Goal: Task Accomplishment & Management: Use online tool/utility

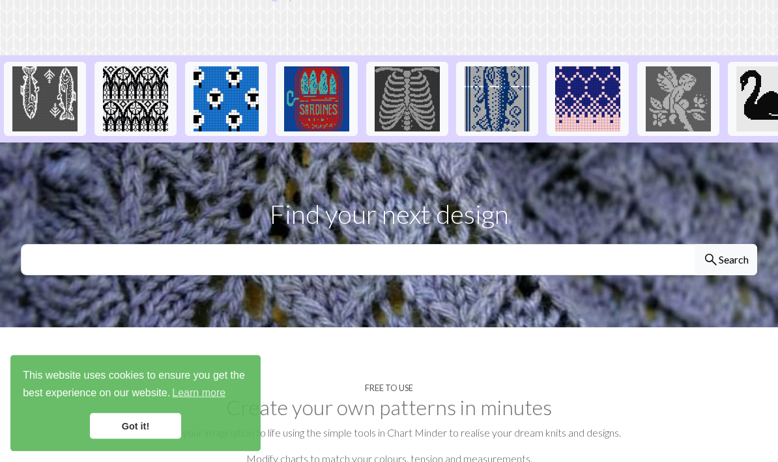
scroll to position [320, 0]
click at [143, 440] on link "Got it!" at bounding box center [135, 427] width 91 height 26
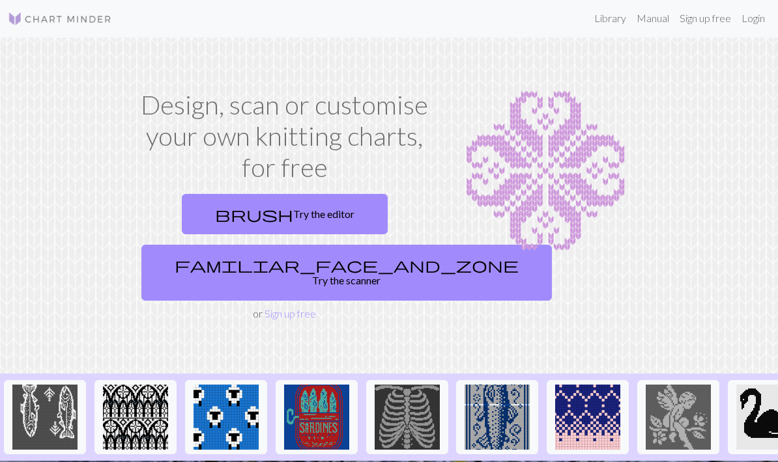
scroll to position [0, 0]
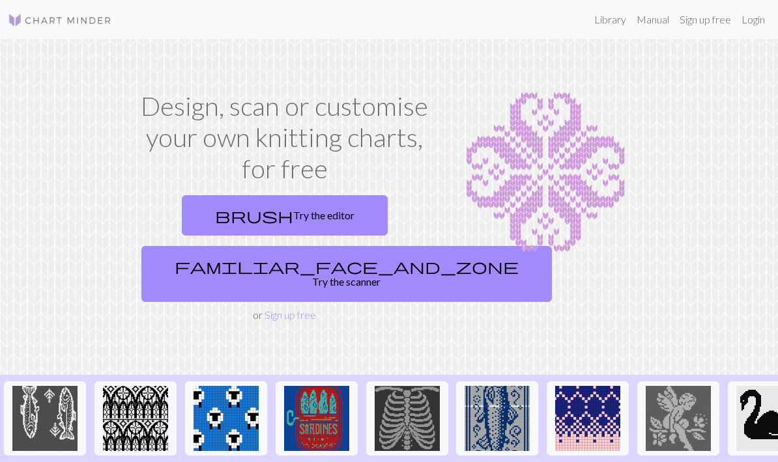
click at [606, 24] on link "Library" at bounding box center [610, 20] width 42 height 26
click at [611, 29] on link "Library" at bounding box center [610, 20] width 42 height 26
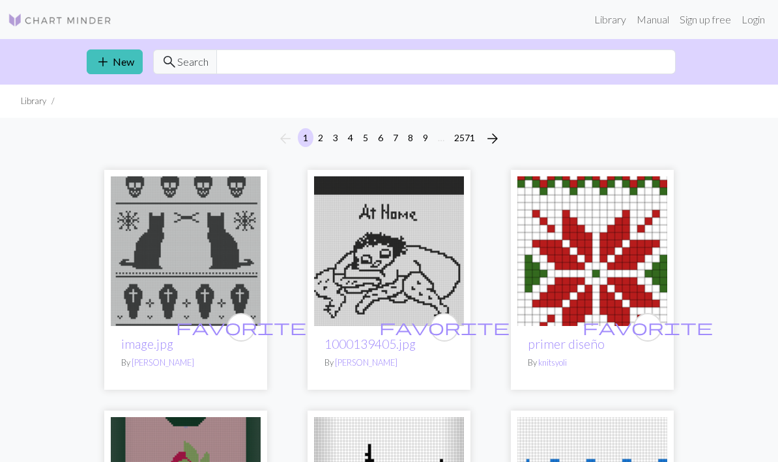
scroll to position [7, 0]
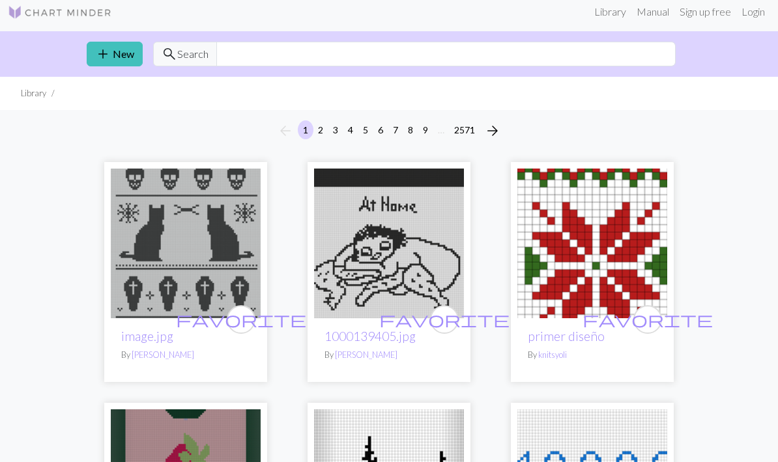
click at [651, 13] on link "Manual" at bounding box center [652, 12] width 43 height 26
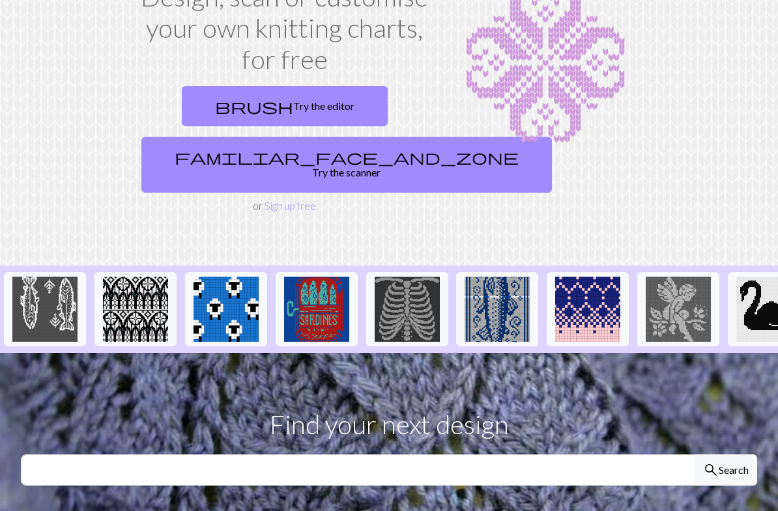
scroll to position [109, 0]
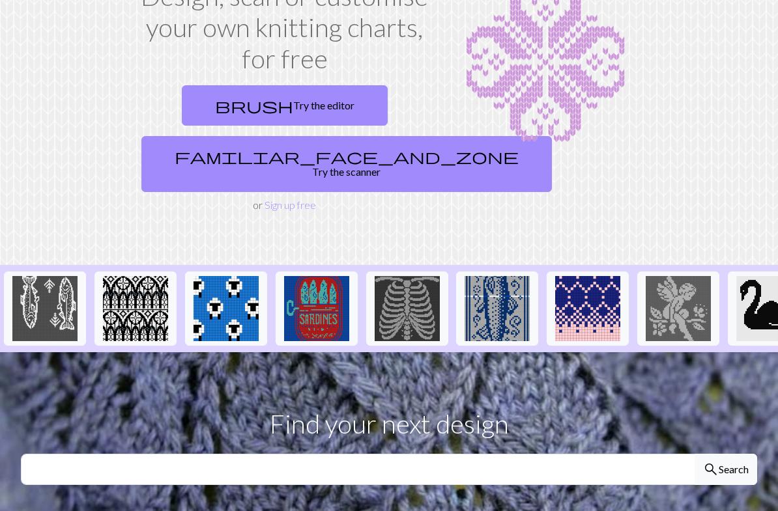
click at [287, 199] on link "Sign up free" at bounding box center [289, 205] width 51 height 12
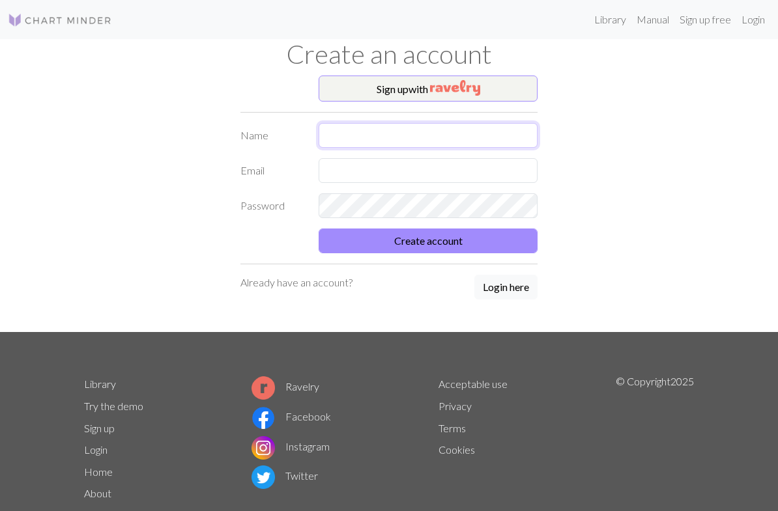
click at [337, 138] on input "text" at bounding box center [427, 135] width 219 height 25
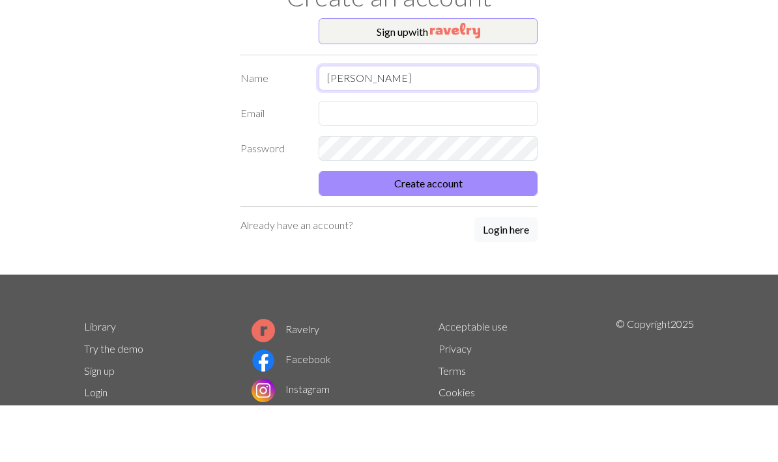
type input "[PERSON_NAME]"
click at [336, 158] on input "text" at bounding box center [427, 170] width 219 height 25
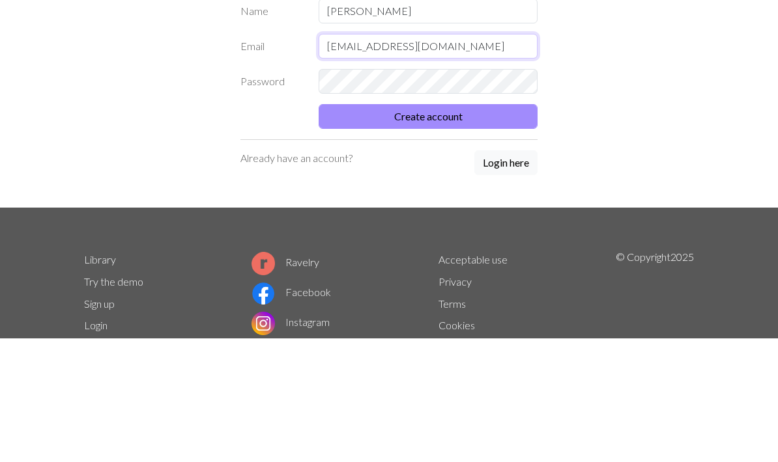
type input "mjolorenz@gmail.com"
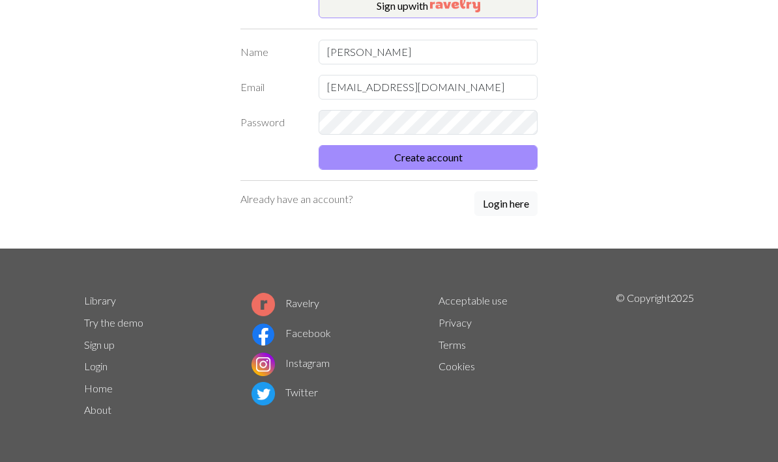
click at [420, 160] on button "Create account" at bounding box center [427, 157] width 219 height 25
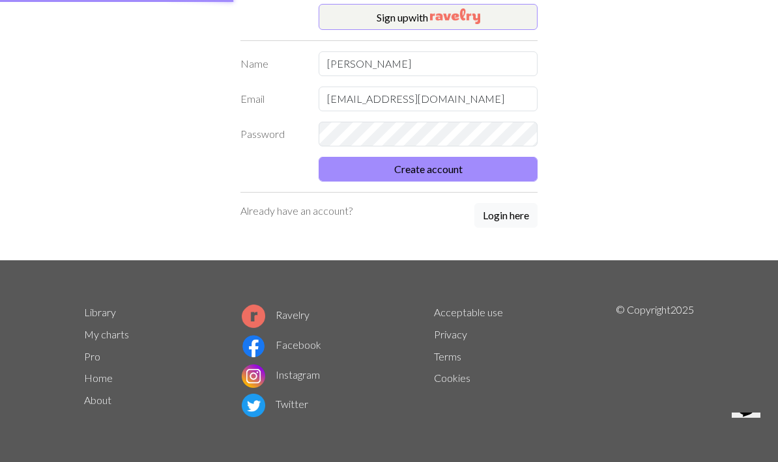
scroll to position [71, 0]
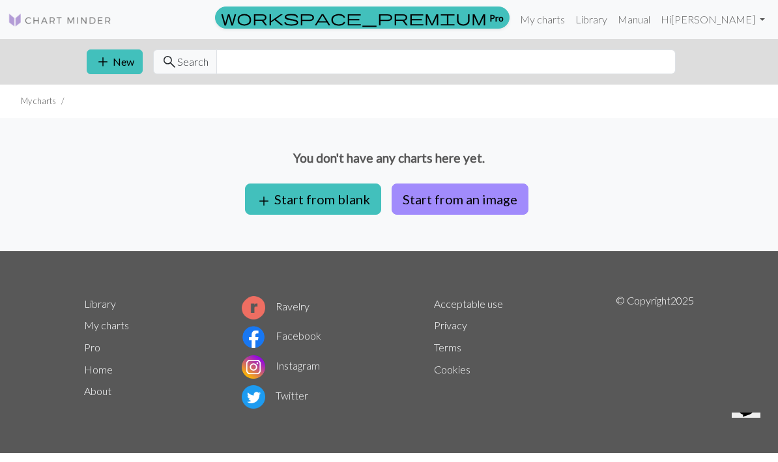
click at [753, 20] on link "Hi [PERSON_NAME]" at bounding box center [712, 20] width 115 height 26
click at [716, 63] on link "Account settings" at bounding box center [717, 55] width 84 height 26
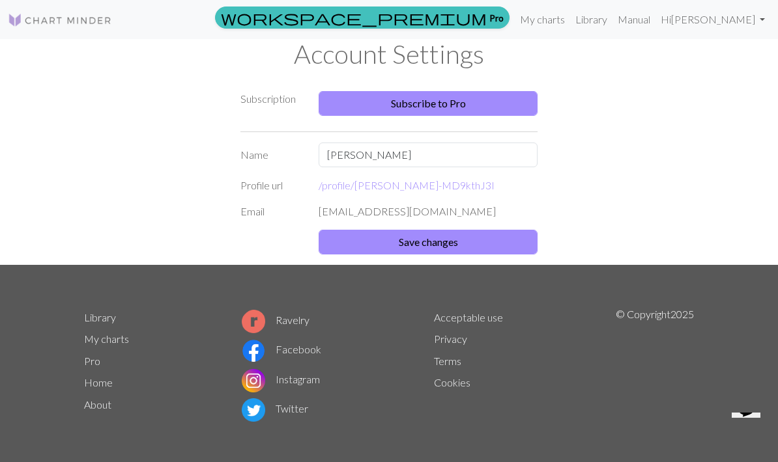
click at [669, 151] on div "Subscription Subscribe to Pro Name Mary Profile url /profile/ mary-MD9kthJ3I Em…" at bounding box center [388, 170] width 625 height 189
click at [756, 20] on link "Hi [PERSON_NAME]" at bounding box center [712, 20] width 115 height 26
click at [655, 160] on div "Subscription Subscribe to Pro Name Mary Profile url /profile/ mary-MD9kthJ3I Em…" at bounding box center [388, 170] width 625 height 189
click at [649, 180] on div "Subscription Subscribe to Pro Name Mary Profile url /profile/ mary-MD9kthJ3I Em…" at bounding box center [388, 170] width 625 height 189
click at [655, 22] on link "Manual" at bounding box center [633, 20] width 43 height 26
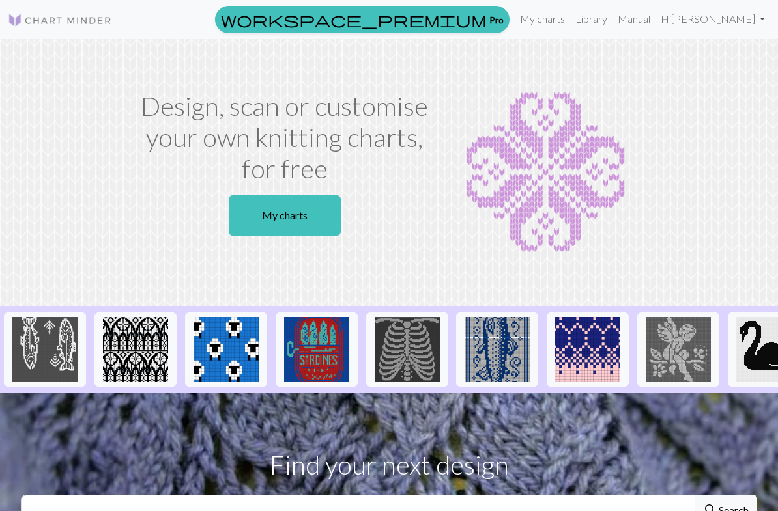
click at [570, 21] on link "My charts" at bounding box center [541, 19] width 55 height 26
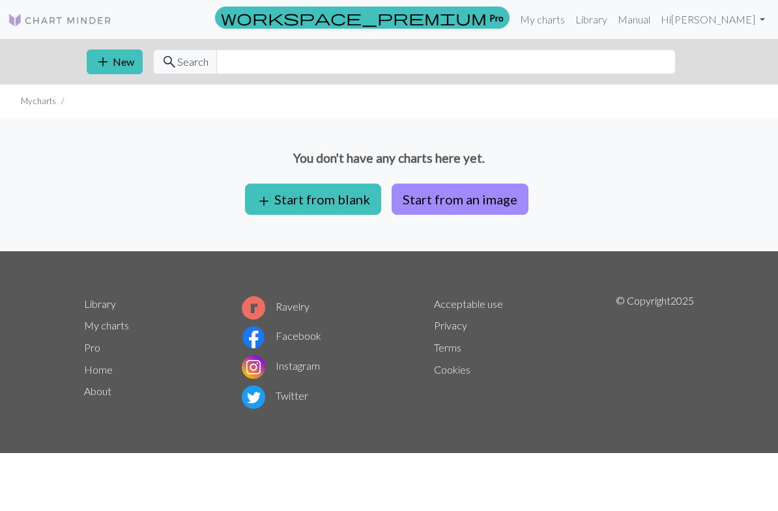
click at [324, 203] on button "add Start from blank" at bounding box center [313, 199] width 136 height 31
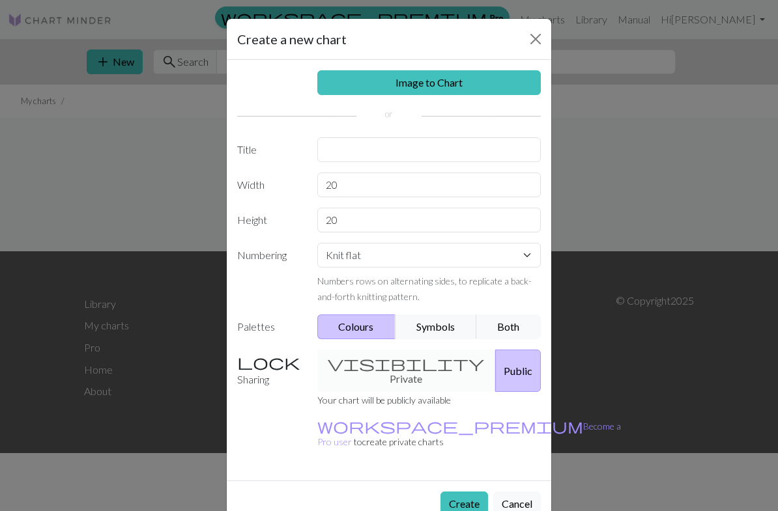
click at [436, 332] on button "Symbols" at bounding box center [436, 327] width 82 height 25
click at [341, 151] on input "text" at bounding box center [429, 149] width 224 height 25
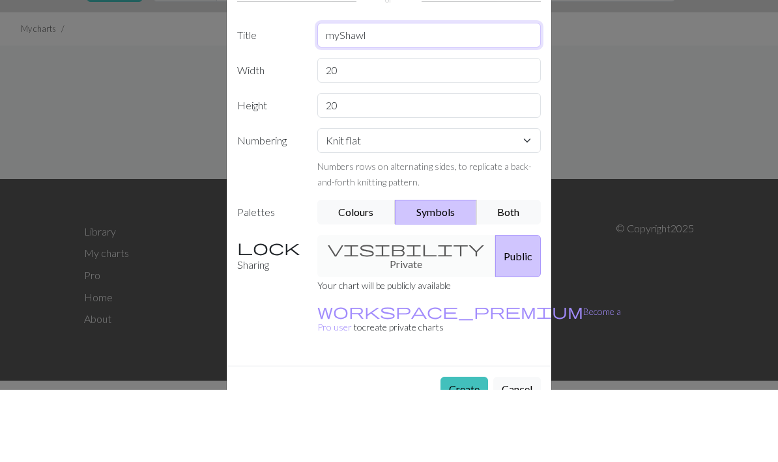
scroll to position [40, 0]
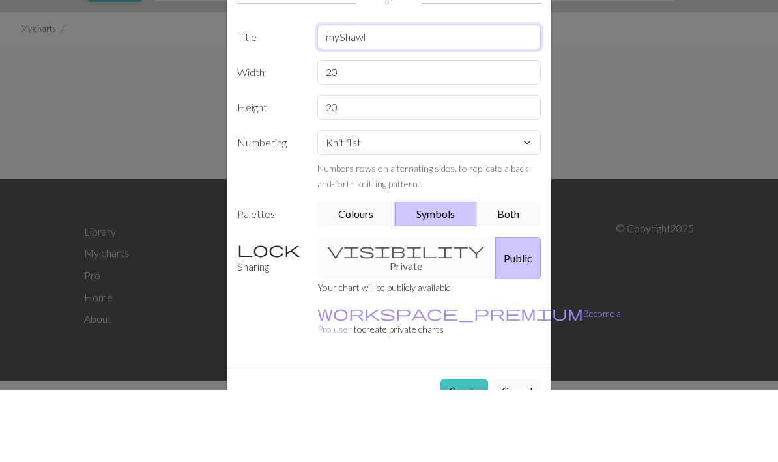
type input "myShawl"
click at [374, 132] on input "20" at bounding box center [429, 144] width 224 height 25
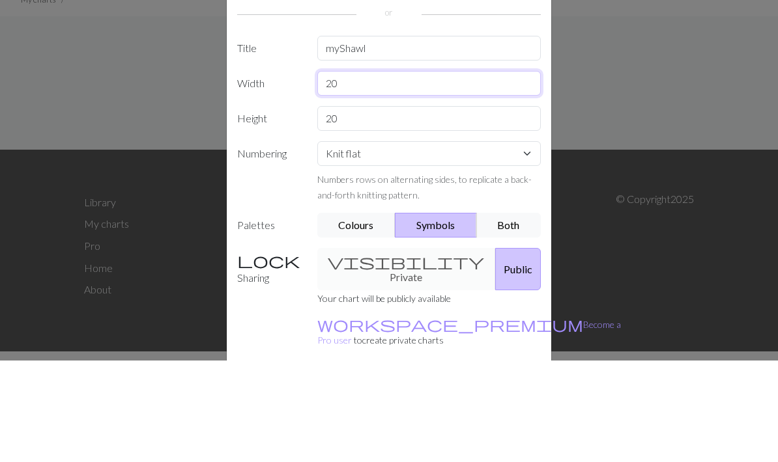
scroll to position [0, 0]
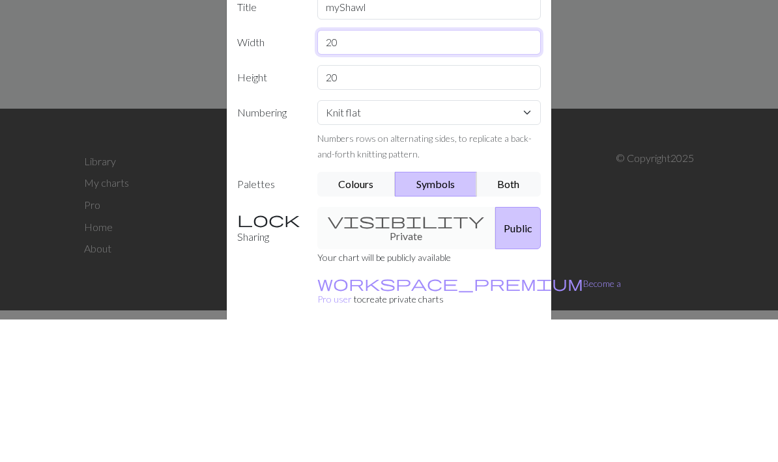
type input "20"
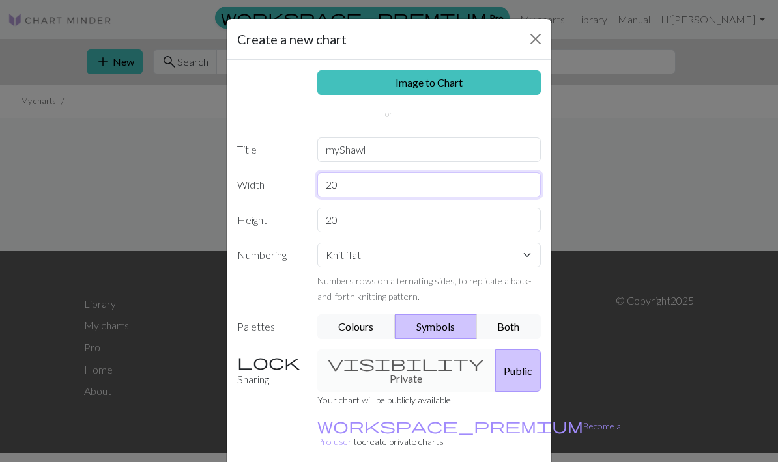
click at [363, 195] on input "20" at bounding box center [429, 185] width 224 height 25
click at [628, 176] on div "Create a new chart Image to Chart Title myShawl Width 20 Height 20 Numbering Kn…" at bounding box center [389, 231] width 778 height 462
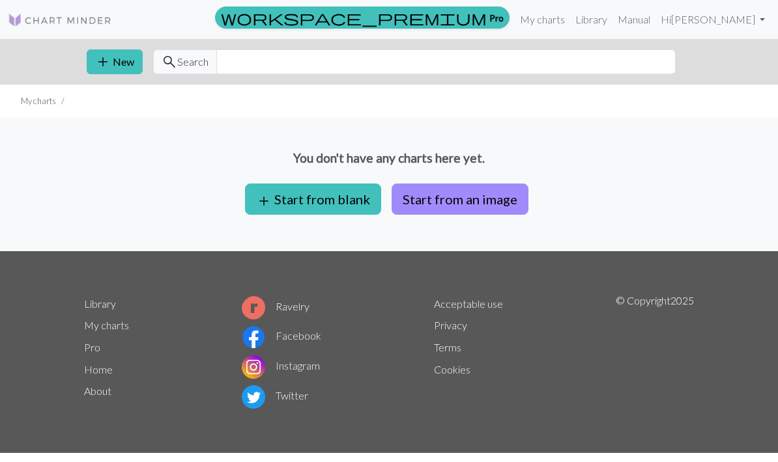
click at [655, 22] on link "Manual" at bounding box center [633, 20] width 43 height 26
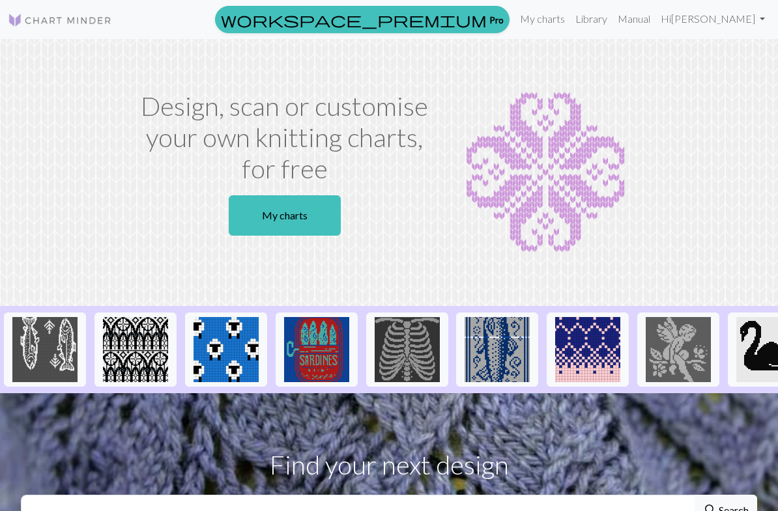
click at [570, 22] on link "My charts" at bounding box center [541, 19] width 55 height 26
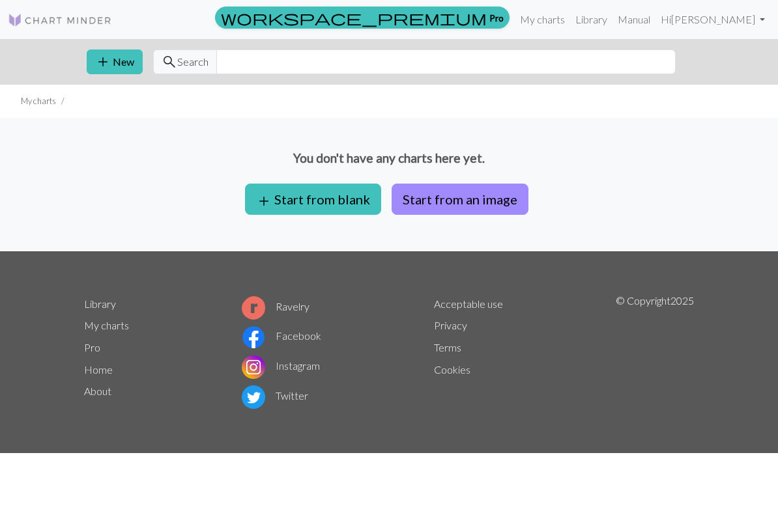
click at [113, 63] on button "add New" at bounding box center [115, 61] width 56 height 25
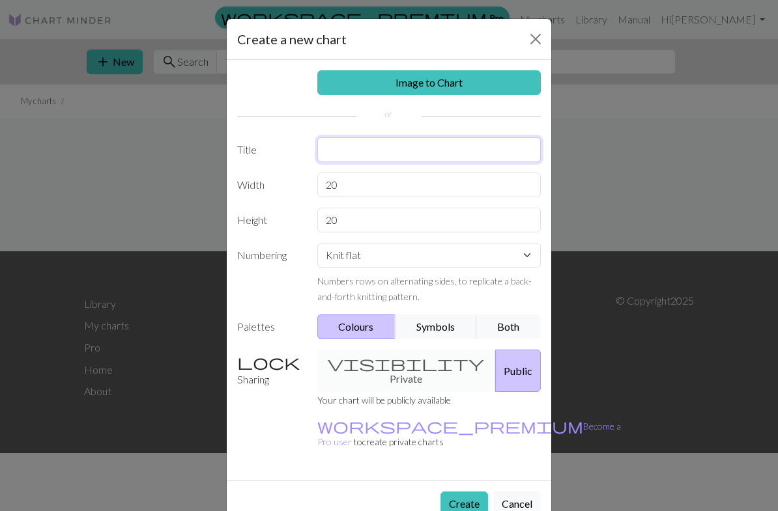
click at [348, 153] on input "text" at bounding box center [429, 149] width 224 height 25
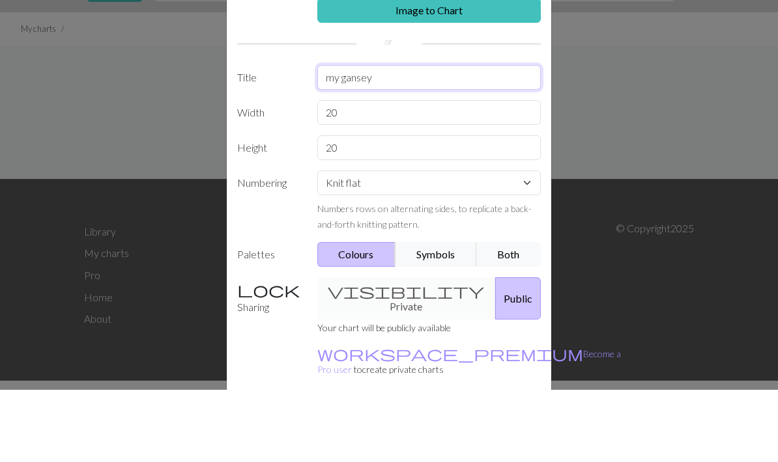
type input "my gansey"
click at [364, 173] on input "20" at bounding box center [429, 185] width 224 height 25
type input "2"
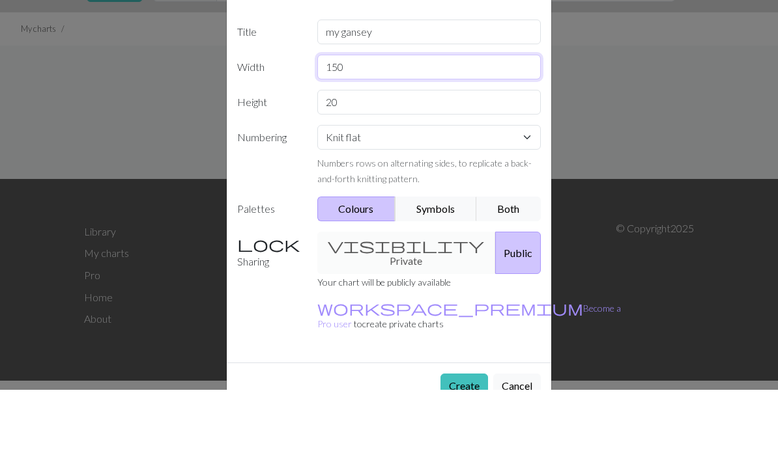
scroll to position [47, 0]
type input "150"
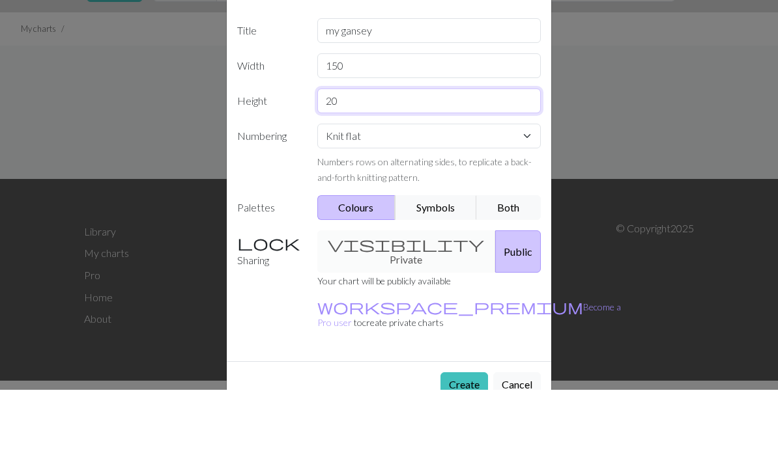
click at [356, 161] on input "20" at bounding box center [429, 173] width 224 height 25
type input "2"
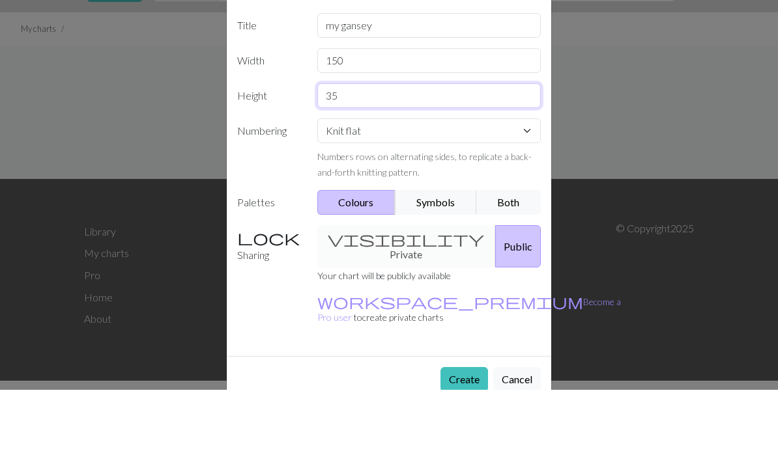
scroll to position [51, 0]
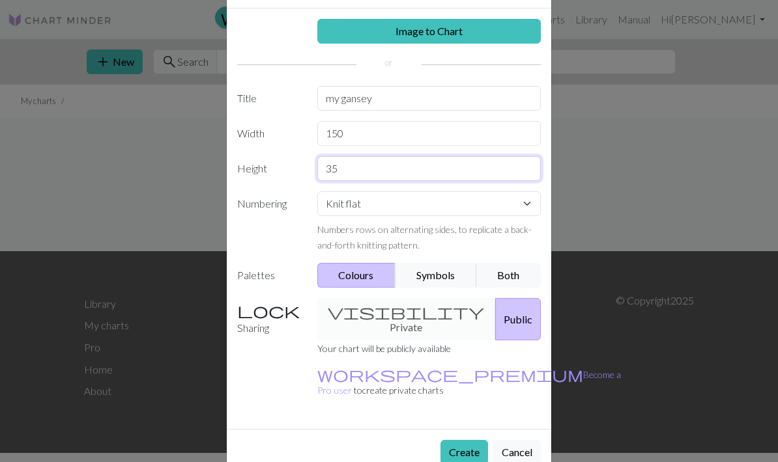
type input "35"
click at [434, 278] on button "Symbols" at bounding box center [436, 275] width 82 height 25
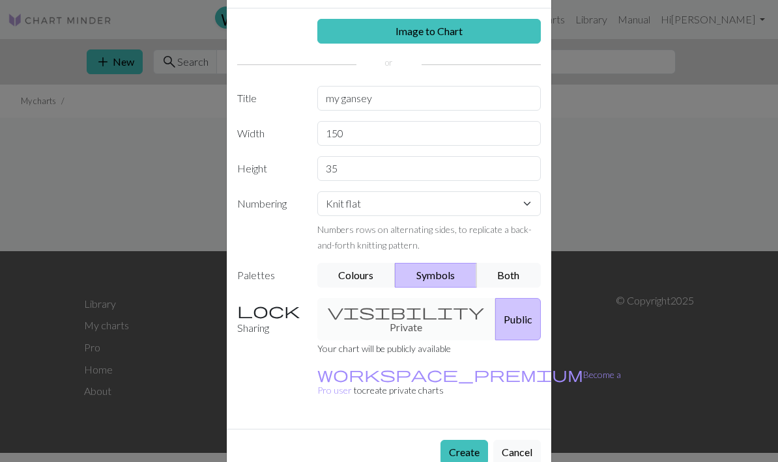
click at [469, 440] on button "Create" at bounding box center [464, 452] width 48 height 25
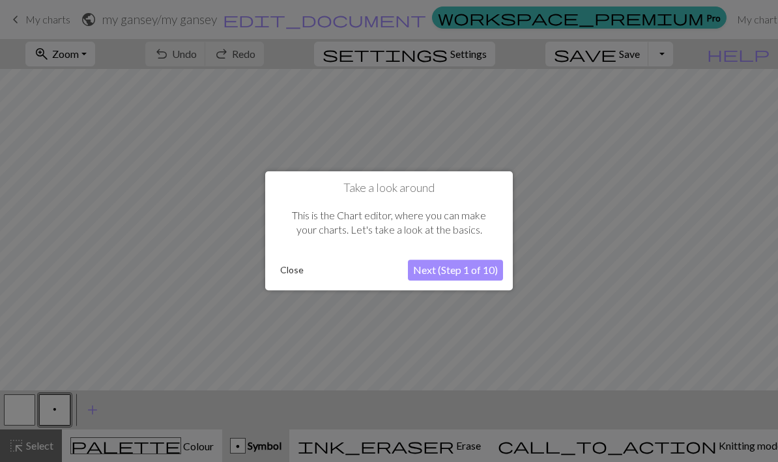
click at [442, 268] on button "Next (Step 1 of 10)" at bounding box center [455, 270] width 95 height 21
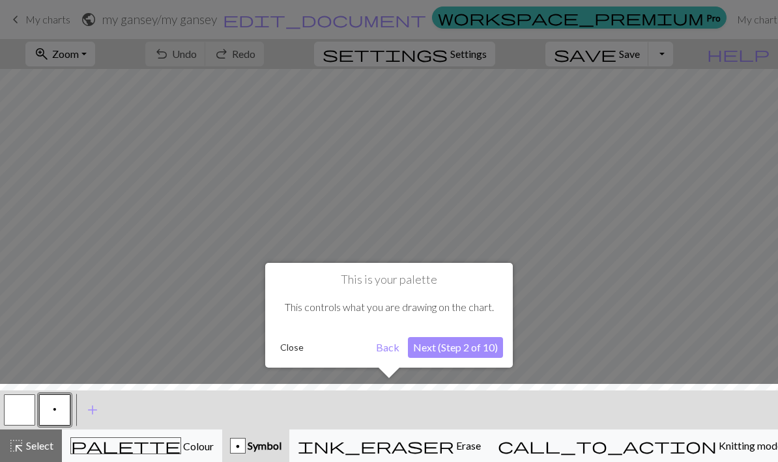
click at [466, 351] on button "Next (Step 2 of 10)" at bounding box center [455, 347] width 95 height 21
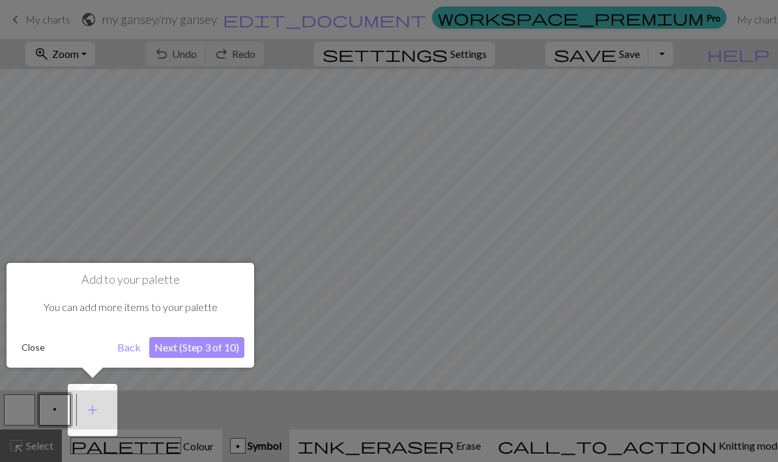
click at [208, 346] on button "Next (Step 3 of 10)" at bounding box center [196, 347] width 95 height 21
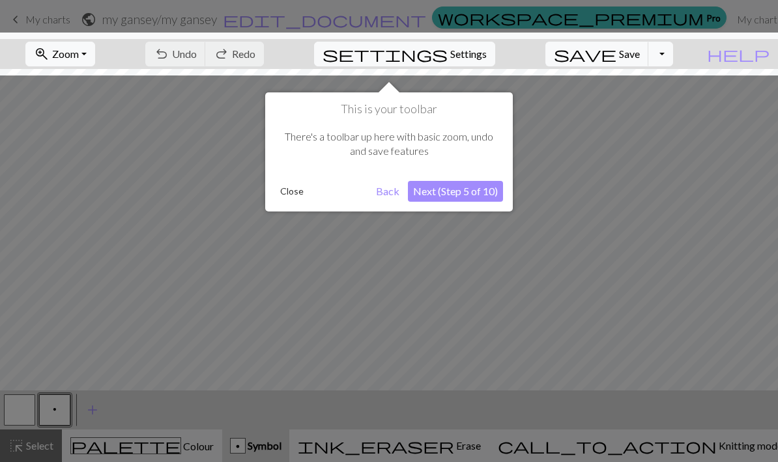
click at [458, 193] on button "Next (Step 5 of 10)" at bounding box center [455, 191] width 95 height 21
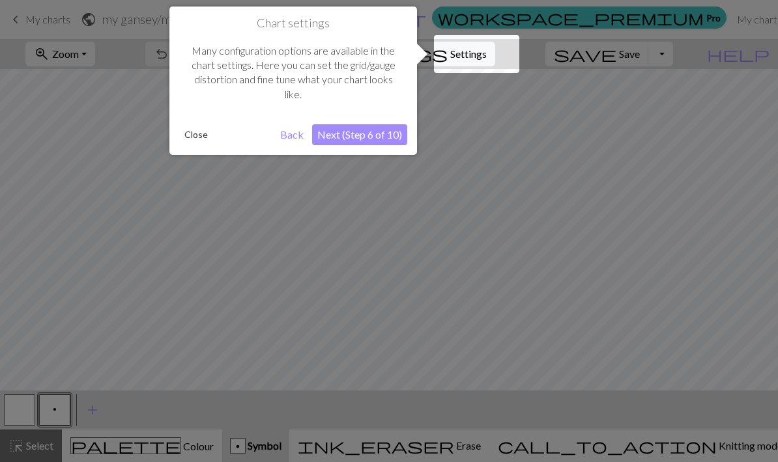
click at [369, 132] on button "Next (Step 6 of 10)" at bounding box center [359, 134] width 95 height 21
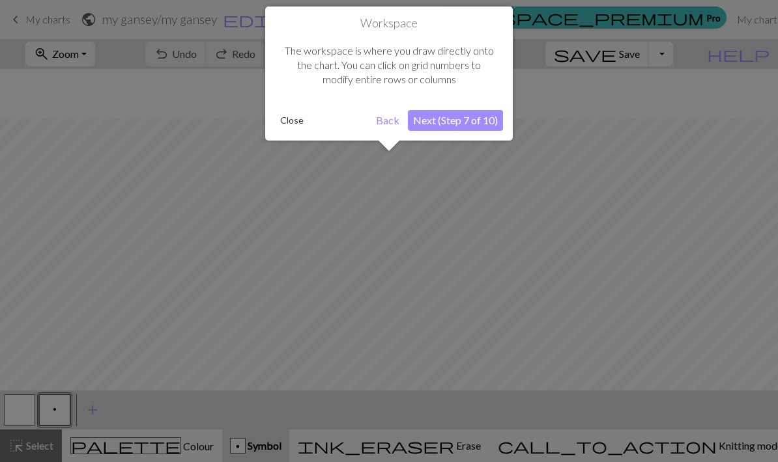
scroll to position [49, 0]
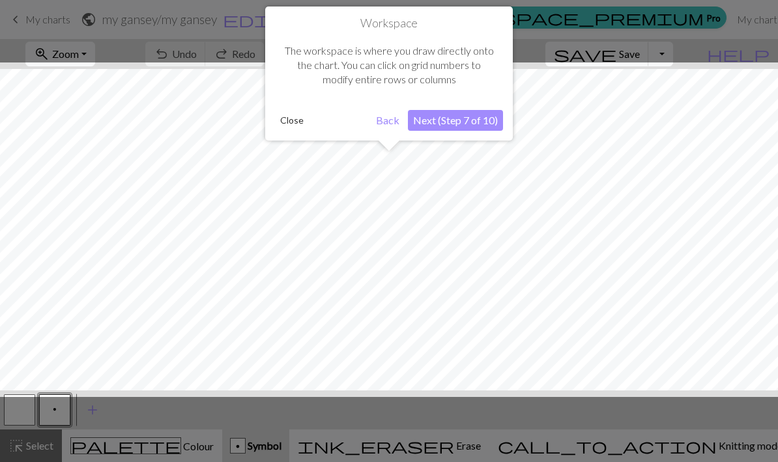
click at [453, 119] on button "Next (Step 7 of 10)" at bounding box center [455, 120] width 95 height 21
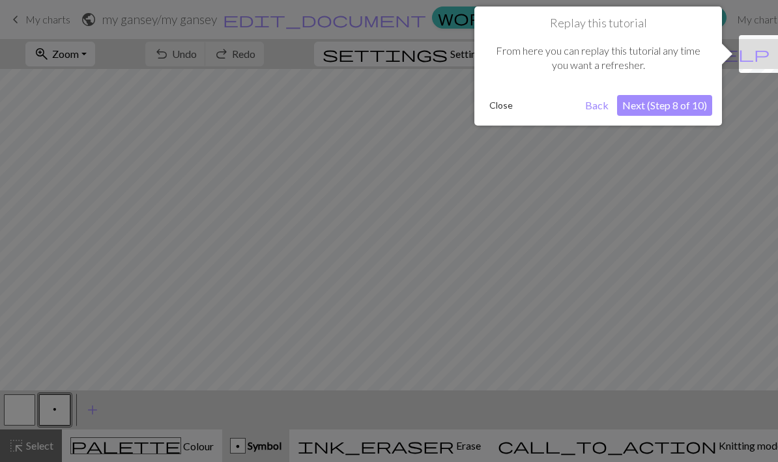
click at [677, 108] on button "Next (Step 8 of 10)" at bounding box center [664, 105] width 95 height 21
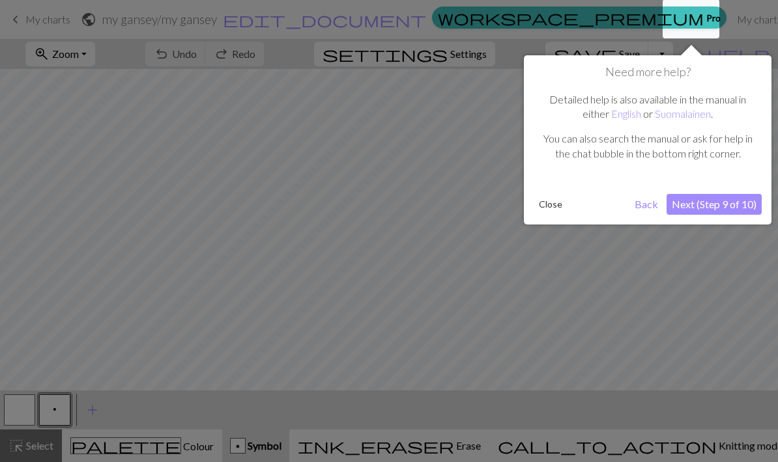
click at [722, 206] on button "Next (Step 9 of 10)" at bounding box center [713, 204] width 95 height 21
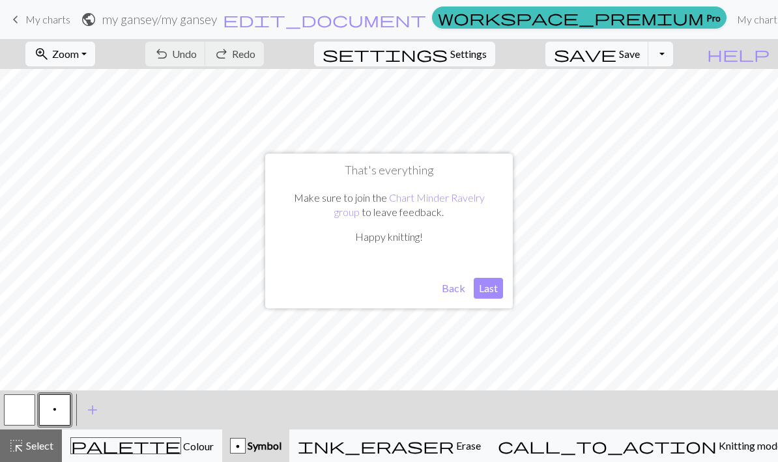
click at [488, 290] on button "Last" at bounding box center [487, 288] width 29 height 21
click at [197, 58] on span "Undo" at bounding box center [184, 54] width 25 height 12
click at [197, 59] on span "Undo" at bounding box center [184, 54] width 25 height 12
click at [261, 58] on div "undo Undo Undo redo Redo Redo" at bounding box center [204, 54] width 138 height 30
click at [264, 46] on button "redo Redo Redo" at bounding box center [234, 54] width 59 height 25
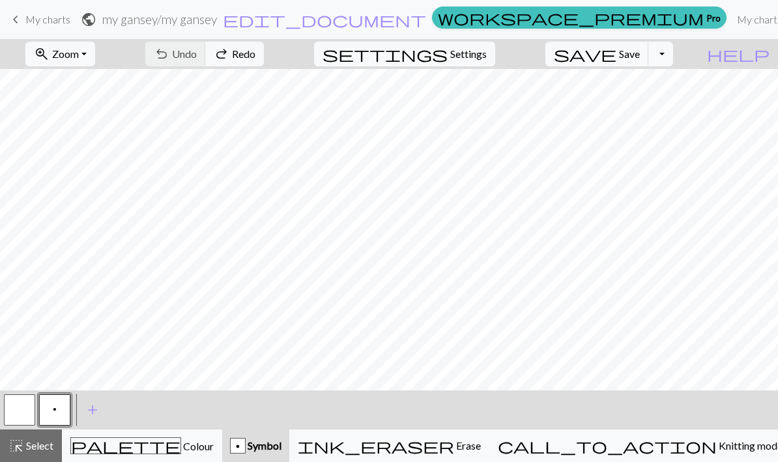
click at [206, 46] on button "undo Undo Undo" at bounding box center [175, 54] width 61 height 25
click at [100, 406] on span "add" at bounding box center [93, 410] width 16 height 18
click at [134, 408] on span "add" at bounding box center [128, 410] width 16 height 18
click at [95, 53] on button "zoom_in Zoom Zoom" at bounding box center [60, 54] width 70 height 25
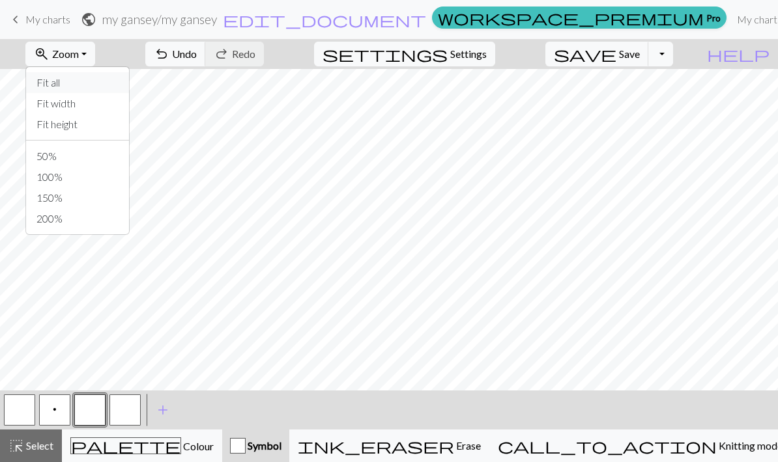
click at [80, 89] on button "Fit all" at bounding box center [77, 82] width 103 height 21
click at [95, 56] on button "zoom_in Zoom Zoom" at bounding box center [60, 54] width 70 height 25
click at [89, 103] on button "Fit width" at bounding box center [77, 103] width 103 height 21
click at [95, 55] on button "zoom_in Zoom Zoom" at bounding box center [60, 54] width 70 height 25
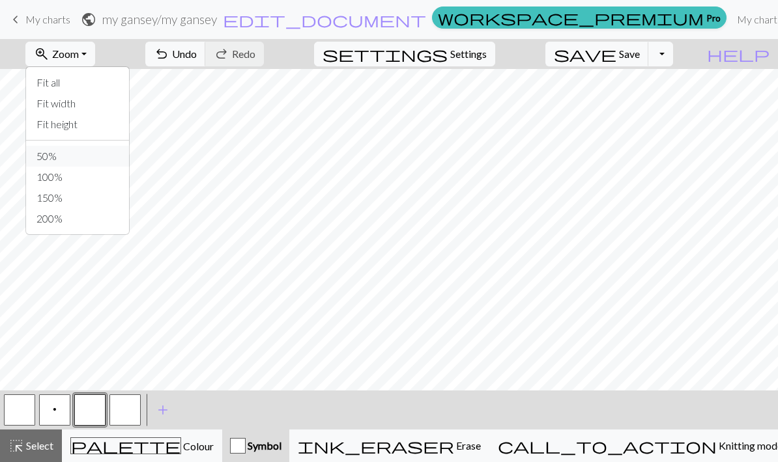
click at [80, 156] on button "50%" at bounding box center [77, 156] width 103 height 21
click at [95, 57] on button "zoom_in Zoom Zoom" at bounding box center [60, 54] width 70 height 25
click at [81, 197] on button "150%" at bounding box center [77, 198] width 103 height 21
click at [95, 56] on button "zoom_in Zoom Zoom" at bounding box center [60, 54] width 70 height 25
click at [81, 176] on button "100%" at bounding box center [77, 177] width 103 height 21
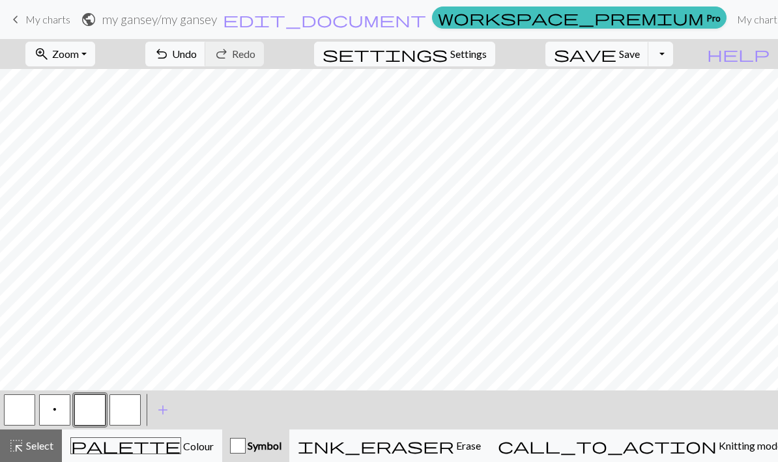
click at [95, 52] on button "zoom_in Zoom Zoom" at bounding box center [60, 54] width 70 height 25
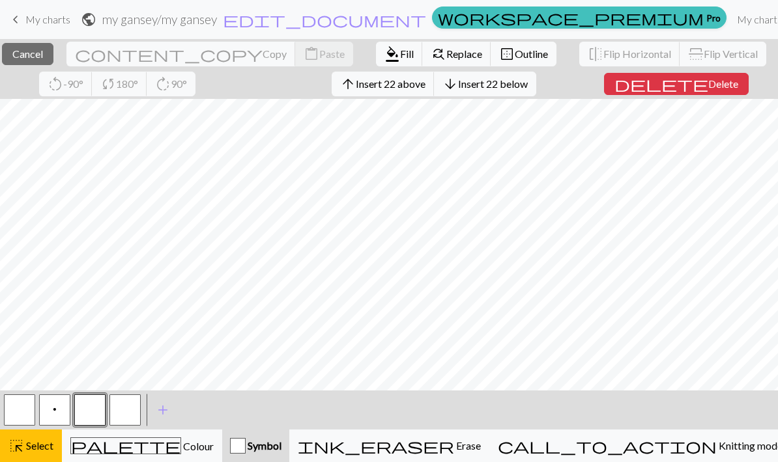
click at [37, 445] on span "Select" at bounding box center [38, 446] width 29 height 12
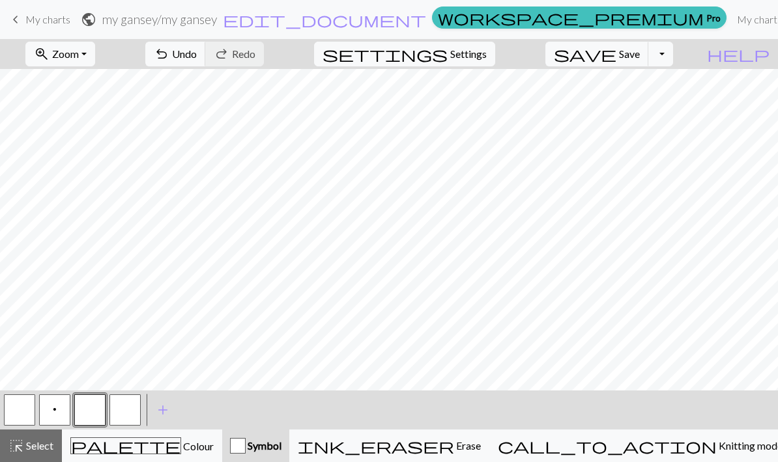
click at [95, 54] on button "zoom_in Zoom Zoom" at bounding box center [60, 54] width 70 height 25
click at [96, 123] on button "Fit height" at bounding box center [77, 124] width 103 height 21
click at [95, 46] on button "zoom_in Zoom Zoom" at bounding box center [60, 54] width 70 height 25
click at [74, 81] on button "Fit all" at bounding box center [77, 82] width 103 height 21
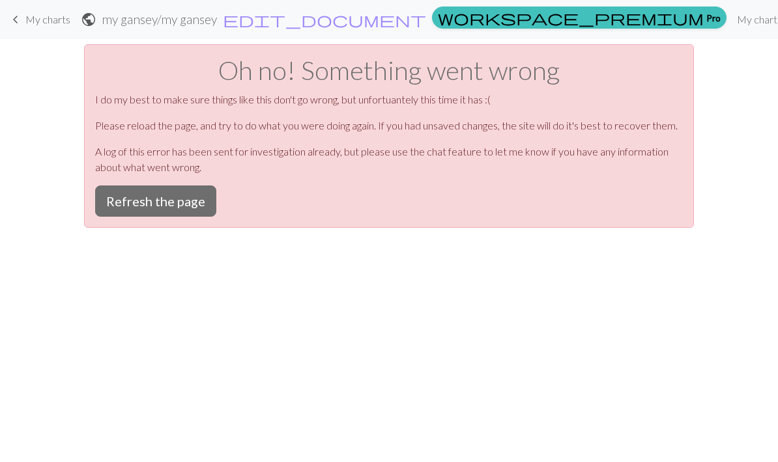
click at [179, 206] on button "Refresh the page" at bounding box center [155, 201] width 121 height 31
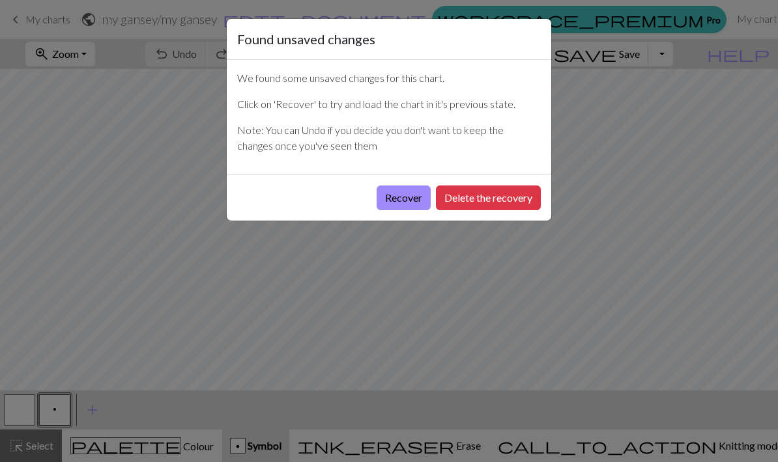
click at [495, 205] on button "Delete the recovery" at bounding box center [488, 198] width 105 height 25
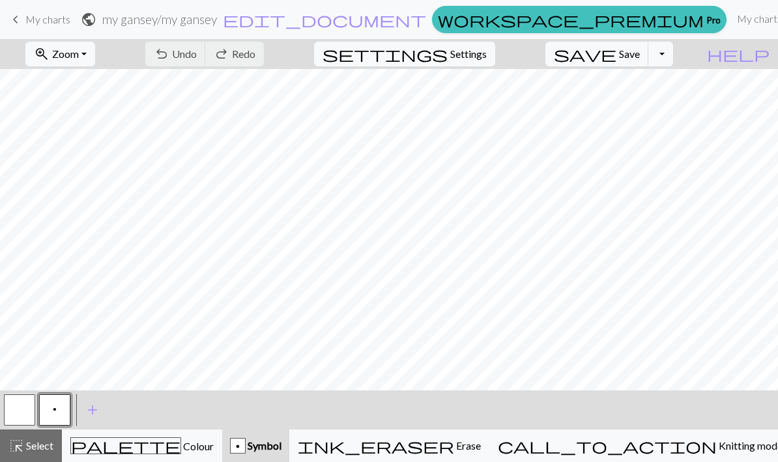
click at [95, 57] on button "zoom_in Zoom Zoom" at bounding box center [60, 54] width 70 height 25
click at [77, 81] on button "Fit all" at bounding box center [77, 82] width 103 height 21
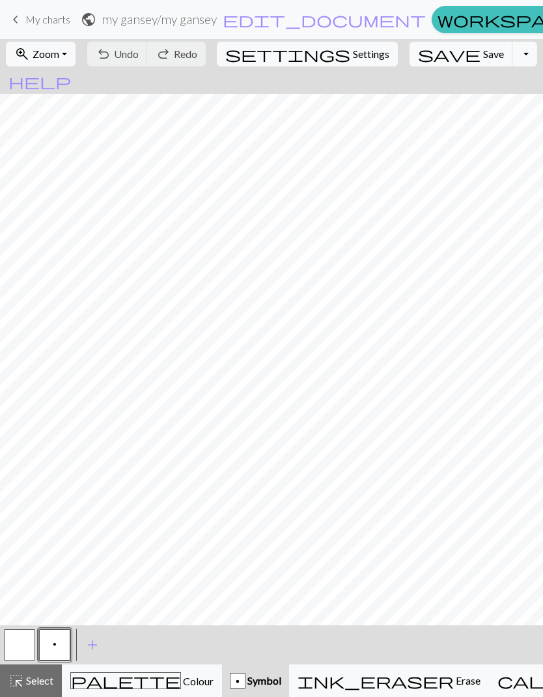
click at [76, 51] on button "zoom_in Zoom Zoom" at bounding box center [41, 54] width 70 height 25
click at [55, 107] on button "Fit width" at bounding box center [58, 103] width 103 height 21
click at [76, 55] on button "zoom_in Zoom Zoom" at bounding box center [41, 54] width 70 height 25
click at [46, 161] on button "50%" at bounding box center [58, 156] width 103 height 21
click at [76, 61] on button "zoom_in Zoom Zoom" at bounding box center [41, 54] width 70 height 25
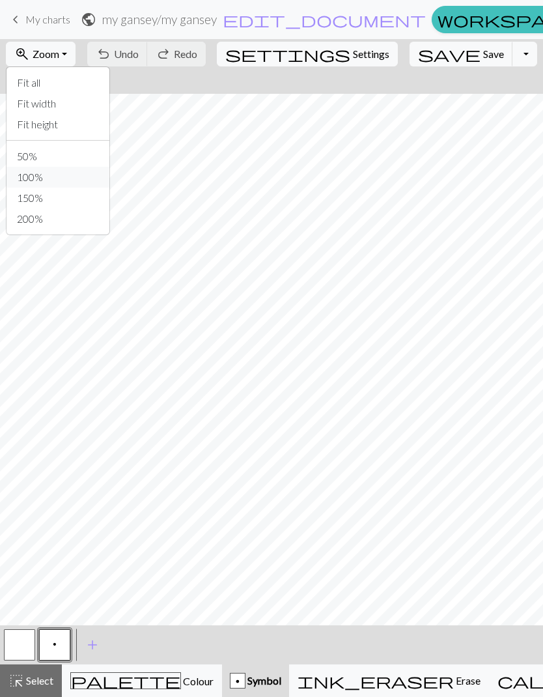
click at [46, 184] on button "100%" at bounding box center [58, 177] width 103 height 21
click at [76, 54] on button "zoom_in Zoom Zoom" at bounding box center [41, 54] width 70 height 25
click at [48, 157] on button "50%" at bounding box center [58, 156] width 103 height 21
click at [76, 55] on button "zoom_in Zoom Zoom" at bounding box center [41, 54] width 70 height 25
click at [49, 176] on button "100%" at bounding box center [58, 177] width 103 height 21
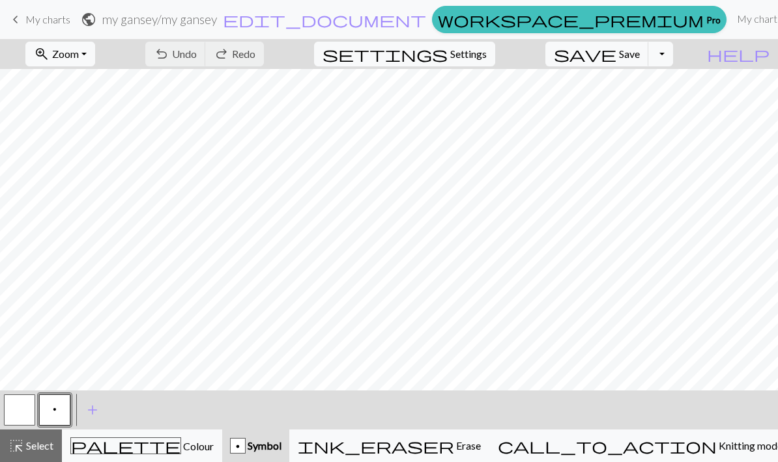
click at [763, 61] on span "help" at bounding box center [738, 54] width 63 height 18
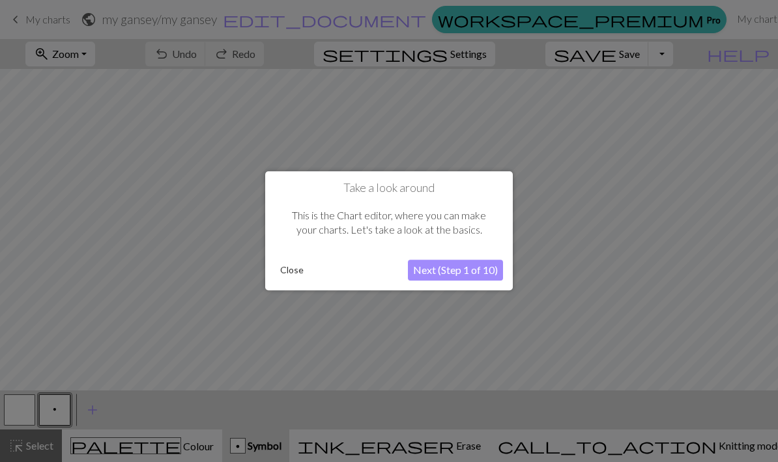
click at [288, 271] on button "Close" at bounding box center [292, 271] width 34 height 20
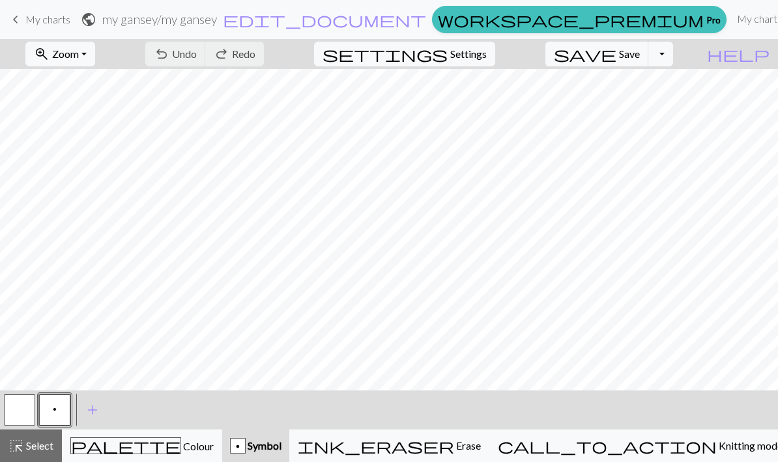
click at [95, 51] on button "zoom_in Zoom Zoom" at bounding box center [60, 54] width 70 height 25
click at [94, 128] on button "Fit height" at bounding box center [77, 124] width 103 height 21
click at [486, 49] on span "Settings" at bounding box center [468, 54] width 36 height 16
select select "aran"
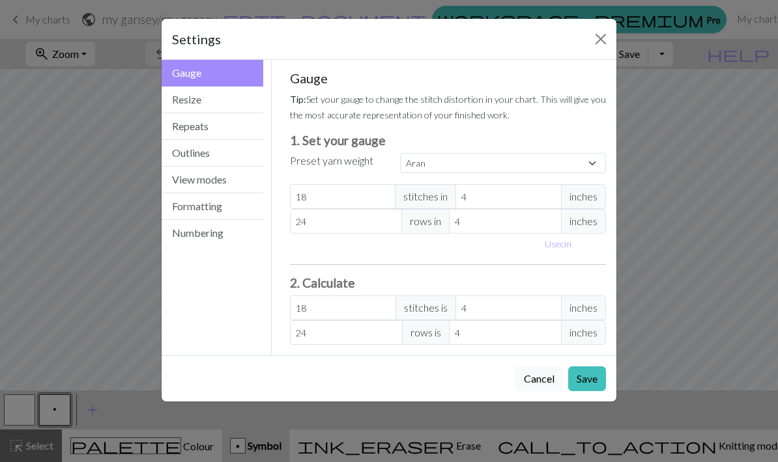
click at [193, 99] on button "Resize" at bounding box center [212, 100] width 102 height 27
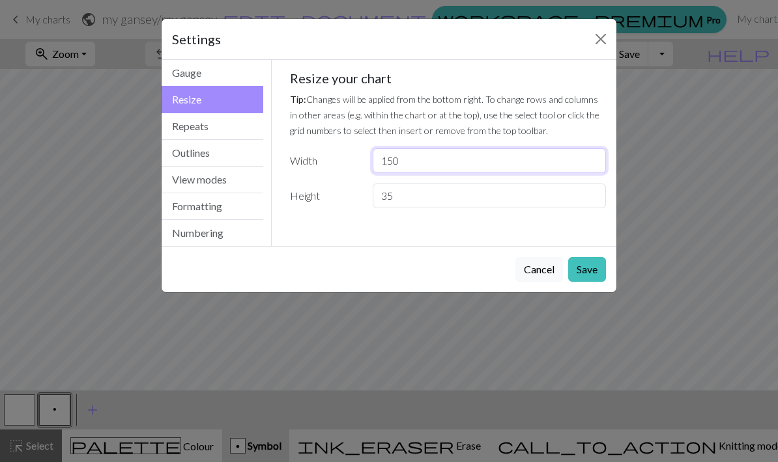
click at [419, 157] on input "150" at bounding box center [488, 160] width 233 height 25
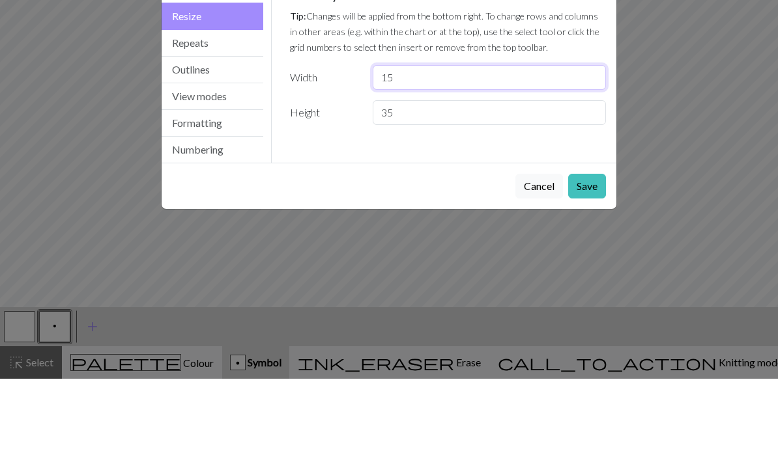
type input "1"
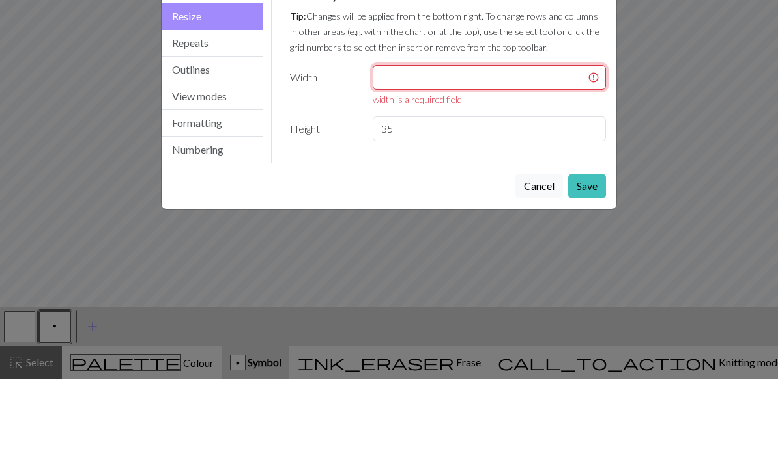
type input "7"
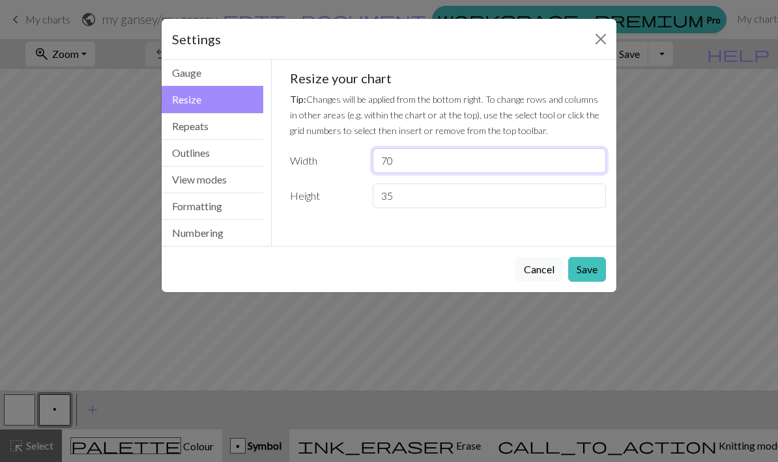
type input "70"
click at [588, 269] on button "Save" at bounding box center [587, 269] width 38 height 25
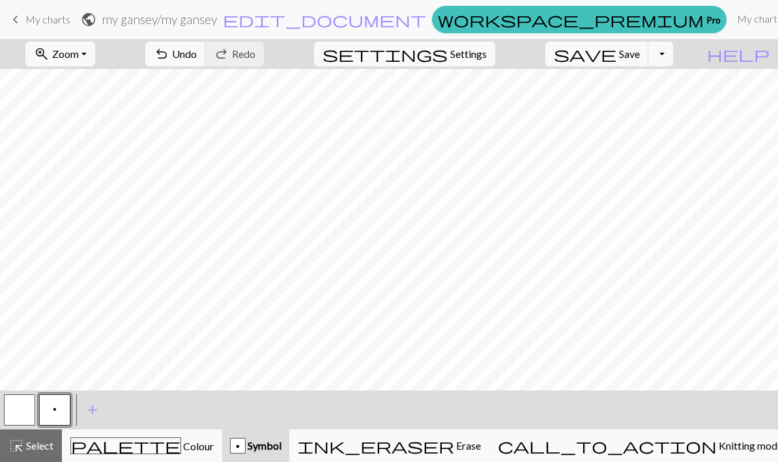
scroll to position [38, 206]
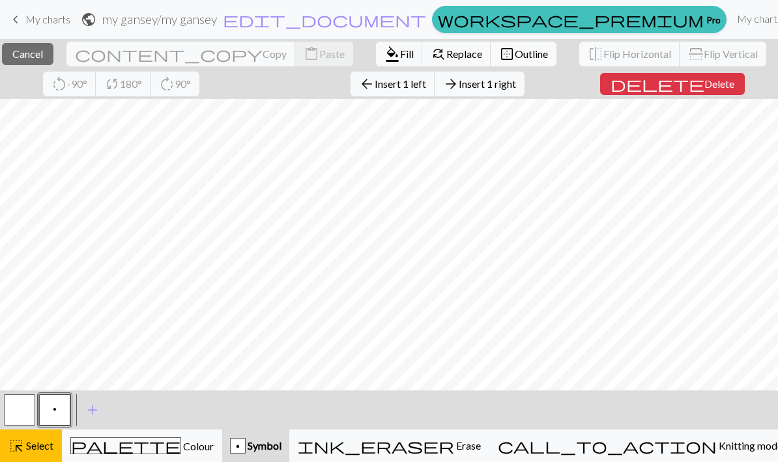
click at [38, 440] on span "Select" at bounding box center [38, 446] width 29 height 12
click at [31, 452] on span "Select" at bounding box center [38, 446] width 29 height 12
click at [46, 450] on span "Select" at bounding box center [38, 446] width 29 height 12
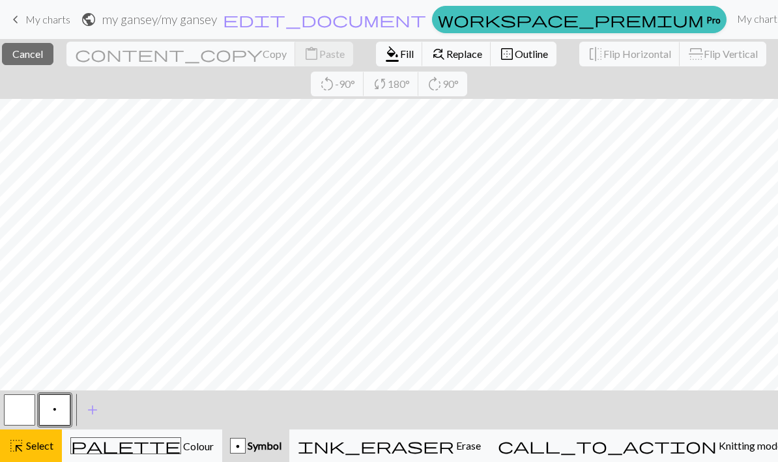
click at [26, 417] on button "button" at bounding box center [19, 410] width 31 height 31
click at [35, 440] on span "Select" at bounding box center [38, 446] width 29 height 12
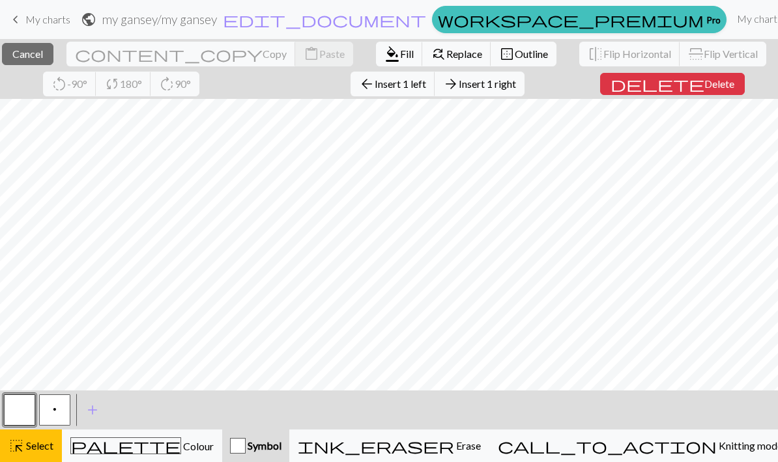
click at [289, 434] on button "Symbol" at bounding box center [255, 446] width 67 height 33
click at [98, 409] on span "add" at bounding box center [93, 410] width 16 height 18
click at [245, 438] on div "p" at bounding box center [238, 446] width 16 height 16
click at [716, 443] on span "Knitting mode" at bounding box center [749, 446] width 66 height 12
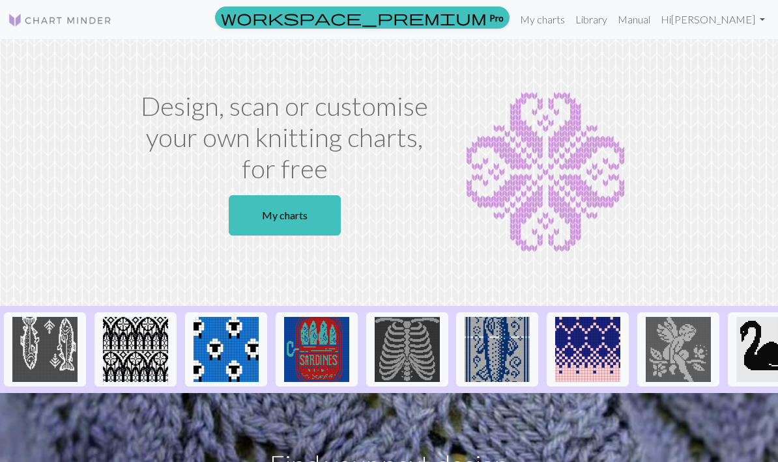
click at [761, 24] on link "Hi [PERSON_NAME]" at bounding box center [712, 20] width 115 height 26
click at [690, 104] on link "Logout" at bounding box center [696, 98] width 42 height 26
